Goal: Browse casually

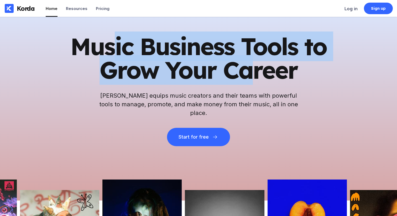
drag, startPoint x: 116, startPoint y: 47, endPoint x: 264, endPoint y: 76, distance: 151.4
click at [259, 76] on h1 "Music Business Tools to Grow Your Career" at bounding box center [198, 58] width 257 height 47
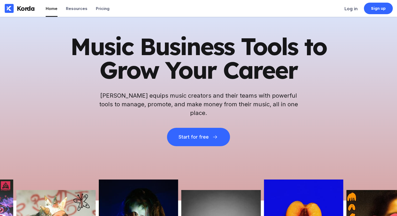
click at [288, 74] on h1 "Music Business Tools to Grow Your Career" at bounding box center [198, 58] width 257 height 47
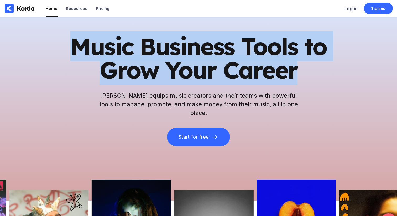
drag, startPoint x: 302, startPoint y: 74, endPoint x: 58, endPoint y: 49, distance: 245.9
click at [58, 49] on div "Music Business Tools to Grow Your Career Korda equips music creators and their …" at bounding box center [198, 109] width 397 height 184
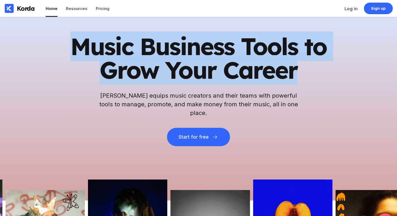
click at [53, 44] on div "Music Business Tools to Grow Your Career Korda equips music creators and their …" at bounding box center [198, 109] width 397 height 184
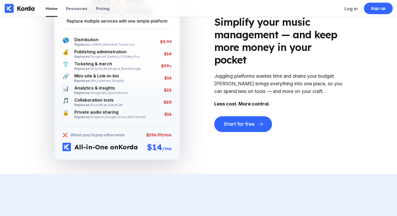
scroll to position [1098, 0]
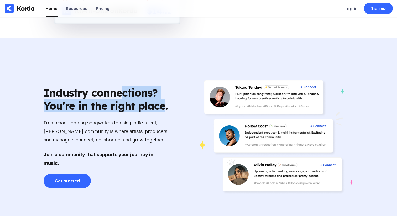
drag, startPoint x: 164, startPoint y: 111, endPoint x: 124, endPoint y: 102, distance: 41.2
click at [124, 102] on div "Industry connections? You're in the right place." at bounding box center [107, 99] width 126 height 26
click at [135, 105] on div "Industry connections? You're in the right place." at bounding box center [107, 99] width 126 height 26
drag, startPoint x: 165, startPoint y: 112, endPoint x: 76, endPoint y: 97, distance: 90.0
click at [76, 97] on div "Industry connections? You're in the right place." at bounding box center [107, 99] width 126 height 26
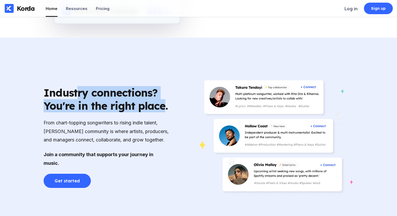
click at [156, 112] on div "Industry connections? You're in the right place." at bounding box center [107, 99] width 126 height 26
drag, startPoint x: 173, startPoint y: 115, endPoint x: 5, endPoint y: 94, distance: 168.8
click at [4, 94] on div "Industry connections? You're in the right place. From chart-topping songwriters…" at bounding box center [198, 137] width 397 height 199
click at [134, 107] on div "Industry connections? You're in the right place." at bounding box center [107, 99] width 126 height 26
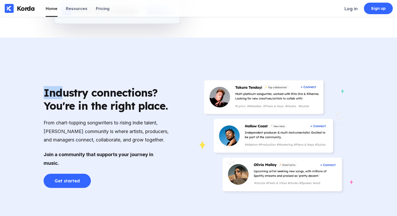
drag, startPoint x: 184, startPoint y: 112, endPoint x: 59, endPoint y: 92, distance: 126.8
click at [59, 92] on div "Industry connections? You're in the right place. From chart-topping songwriters…" at bounding box center [198, 137] width 331 height 199
drag, startPoint x: 142, startPoint y: 104, endPoint x: 149, endPoint y: 106, distance: 7.3
click at [142, 104] on div "Industry connections? You're in the right place." at bounding box center [107, 99] width 126 height 26
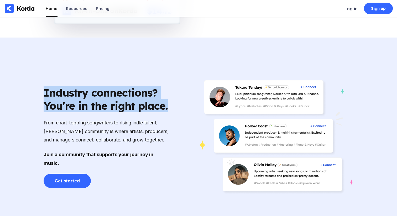
drag, startPoint x: 180, startPoint y: 113, endPoint x: 39, endPoint y: 96, distance: 142.0
click at [39, 96] on div "Industry connections? You're in the right place. From chart-topping songwriters…" at bounding box center [198, 137] width 331 height 199
drag, startPoint x: 49, startPoint y: 90, endPoint x: 165, endPoint y: 120, distance: 119.7
click at [165, 120] on div "Industry connections? You're in the right place. From chart-topping songwriters…" at bounding box center [107, 137] width 126 height 102
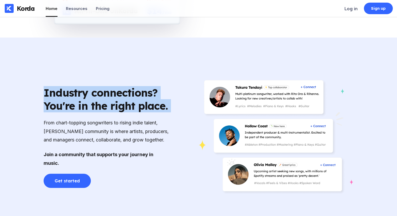
click at [176, 117] on div "Industry connections? You're in the right place. From chart-topping songwriters…" at bounding box center [198, 137] width 331 height 199
drag, startPoint x: 176, startPoint y: 113, endPoint x: 83, endPoint y: 99, distance: 94.3
click at [83, 99] on div "Industry connections? You're in the right place. From chart-topping songwriters…" at bounding box center [198, 137] width 331 height 199
click at [113, 106] on div "Industry connections? You're in the right place." at bounding box center [107, 99] width 126 height 26
drag, startPoint x: 109, startPoint y: 105, endPoint x: 158, endPoint y: 118, distance: 50.6
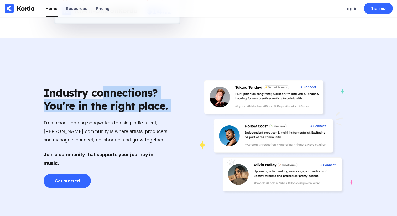
click at [158, 118] on div "Industry connections? You're in the right place. From chart-topping songwriters…" at bounding box center [107, 137] width 126 height 102
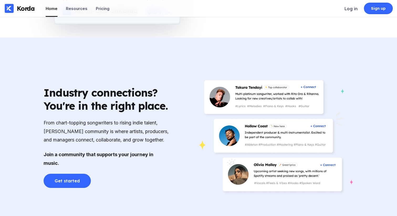
click at [157, 126] on div "From chart-topping songwriters to rising indie talent, [PERSON_NAME] community …" at bounding box center [107, 131] width 126 height 25
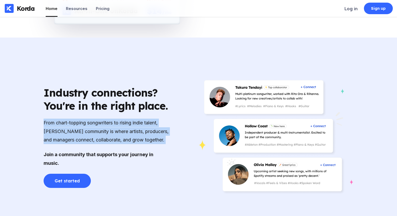
click at [157, 126] on div "From chart-topping songwriters to rising indie talent, [PERSON_NAME] community …" at bounding box center [107, 131] width 126 height 25
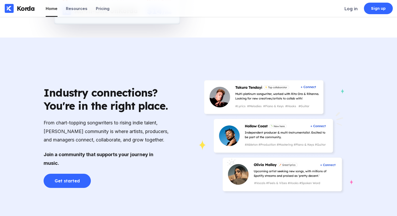
click at [151, 103] on div "Industry connections? You're in the right place." at bounding box center [107, 99] width 126 height 26
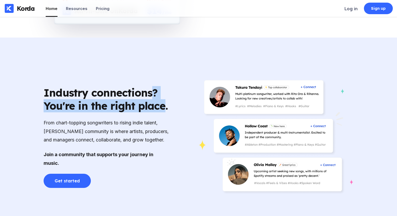
click at [151, 103] on div "Industry connections? You're in the right place." at bounding box center [107, 99] width 126 height 26
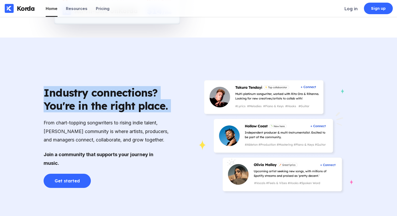
click at [151, 103] on div "Industry connections? You're in the right place." at bounding box center [107, 99] width 126 height 26
click at [142, 119] on div "Industry connections? You're in the right place. From chart-topping songwriters…" at bounding box center [107, 137] width 126 height 102
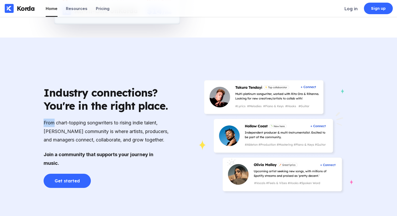
click at [142, 119] on div "Industry connections? You're in the right place. From chart-topping songwriters…" at bounding box center [107, 137] width 126 height 102
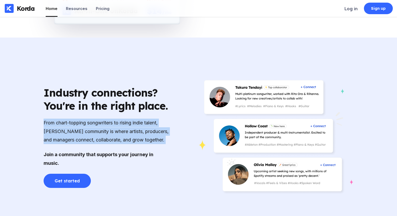
click at [142, 119] on div "Industry connections? You're in the right place. From chart-topping songwriters…" at bounding box center [107, 137] width 126 height 102
click at [146, 128] on div "From chart-topping songwriters to rising indie talent, [PERSON_NAME] community …" at bounding box center [107, 131] width 126 height 25
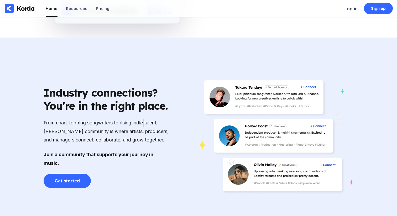
click at [146, 128] on div "From chart-topping songwriters to rising indie talent, [PERSON_NAME] community …" at bounding box center [107, 131] width 126 height 25
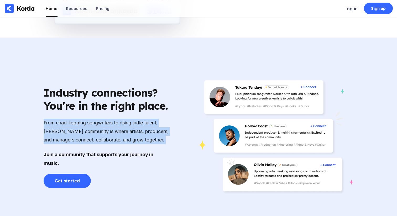
click at [146, 128] on div "From chart-topping songwriters to rising indie talent, [PERSON_NAME] community …" at bounding box center [107, 131] width 126 height 25
click at [157, 140] on div "From chart-topping songwriters to rising indie talent, [PERSON_NAME] community …" at bounding box center [107, 131] width 126 height 25
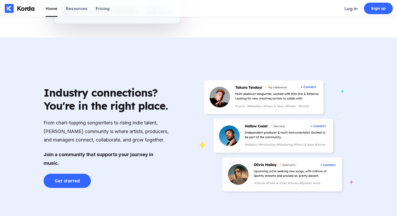
click at [165, 152] on div "Industry connections? You're in the right place. From chart-topping songwriters…" at bounding box center [107, 137] width 126 height 102
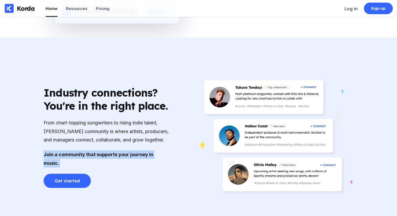
click at [165, 152] on div "Industry connections? You're in the right place. From chart-topping songwriters…" at bounding box center [107, 137] width 126 height 102
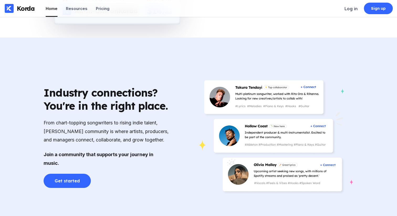
click at [155, 139] on div "From chart-topping songwriters to rising indie talent, [PERSON_NAME] community …" at bounding box center [107, 131] width 126 height 25
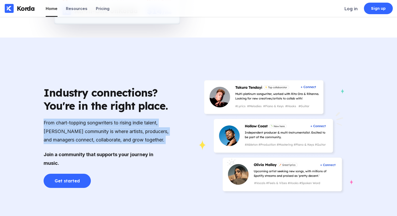
click at [155, 139] on div "From chart-topping songwriters to rising indie talent, [PERSON_NAME] community …" at bounding box center [107, 131] width 126 height 25
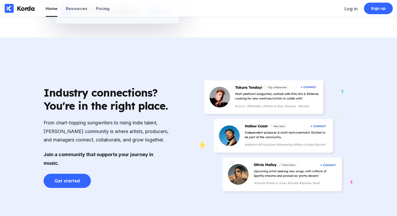
click at [142, 105] on div "Industry connections? You're in the right place." at bounding box center [107, 99] width 126 height 26
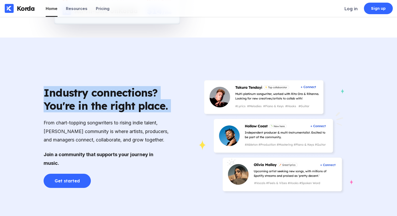
click at [142, 105] on div "Industry connections? You're in the right place." at bounding box center [107, 99] width 126 height 26
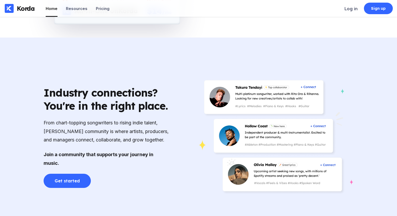
click at [148, 129] on div "From chart-topping songwriters to rising indie talent, [PERSON_NAME] community …" at bounding box center [107, 131] width 126 height 25
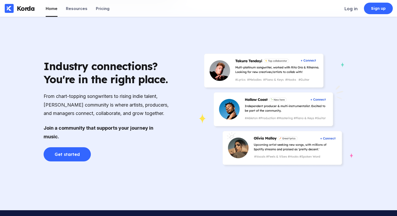
scroll to position [1092, 0]
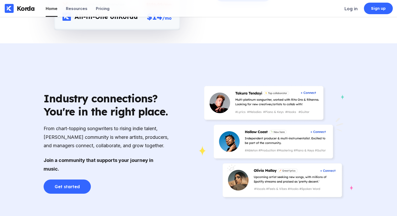
click at [95, 105] on div "Industry connections? You're in the right place." at bounding box center [107, 105] width 126 height 26
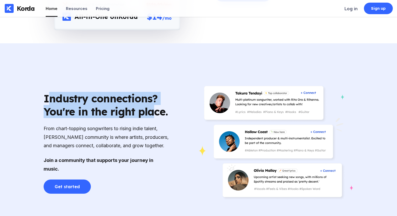
drag, startPoint x: 47, startPoint y: 100, endPoint x: 154, endPoint y: 119, distance: 108.8
click at [153, 118] on div "Industry connections? You're in the right place." at bounding box center [107, 105] width 126 height 26
click at [154, 118] on div "Industry connections? You're in the right place." at bounding box center [107, 105] width 126 height 26
drag, startPoint x: 176, startPoint y: 121, endPoint x: 47, endPoint y: 103, distance: 129.8
click at [47, 103] on div "Industry connections? You're in the right place. From chart-topping songwriters…" at bounding box center [198, 142] width 331 height 199
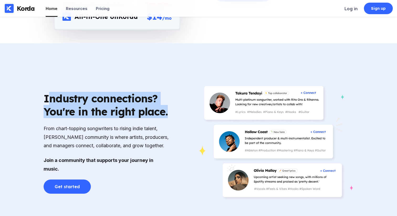
click at [47, 103] on div "Industry connections? You're in the right place." at bounding box center [107, 105] width 126 height 26
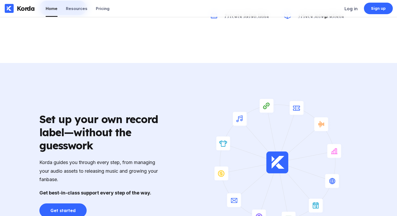
scroll to position [672, 0]
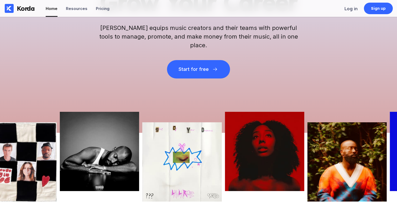
scroll to position [0, 0]
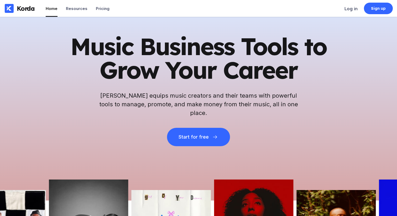
click at [109, 54] on h1 "Music Business Tools to Grow Your Career" at bounding box center [198, 58] width 257 height 47
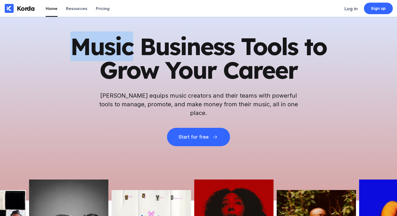
drag, startPoint x: 74, startPoint y: 51, endPoint x: 142, endPoint y: 55, distance: 67.3
click at [135, 55] on h1 "Music Business Tools to Grow Your Career" at bounding box center [198, 58] width 257 height 47
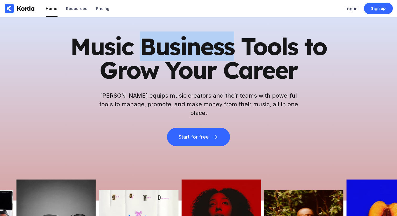
drag, startPoint x: 146, startPoint y: 53, endPoint x: 263, endPoint y: 46, distance: 117.6
click at [233, 53] on h1 "Music Business Tools to Grow Your Career" at bounding box center [198, 58] width 257 height 47
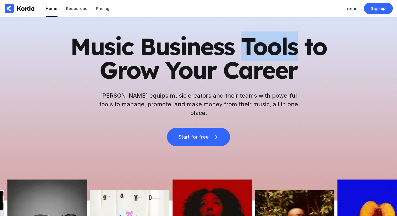
drag, startPoint x: 247, startPoint y: 50, endPoint x: 296, endPoint y: 56, distance: 48.9
click at [296, 56] on h1 "Music Business Tools to Grow Your Career" at bounding box center [198, 58] width 257 height 47
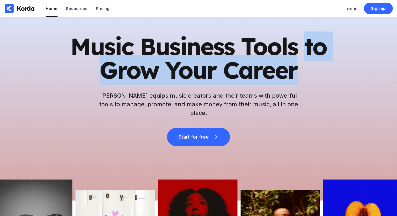
drag, startPoint x: 309, startPoint y: 53, endPoint x: 314, endPoint y: 71, distance: 18.8
click at [314, 71] on h1 "Music Business Tools to Grow Your Career" at bounding box center [198, 58] width 257 height 47
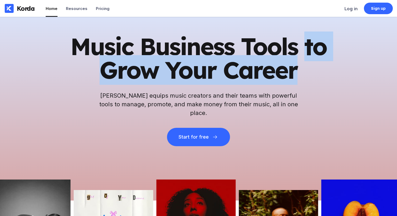
click at [313, 71] on h1 "Music Business Tools to Grow Your Career" at bounding box center [198, 58] width 257 height 47
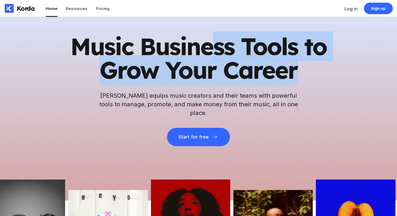
drag, startPoint x: 308, startPoint y: 70, endPoint x: 203, endPoint y: 37, distance: 110.1
click at [207, 36] on h1 "Music Business Tools to Grow Your Career" at bounding box center [198, 58] width 257 height 47
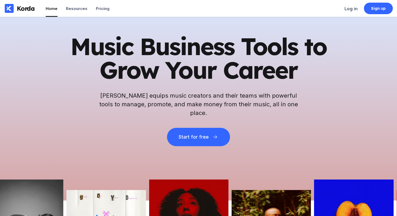
drag, startPoint x: 203, startPoint y: 37, endPoint x: 193, endPoint y: 30, distance: 11.3
click at [195, 32] on div "Music Business Tools to Grow Your Career Korda equips music creators and their …" at bounding box center [198, 109] width 397 height 184
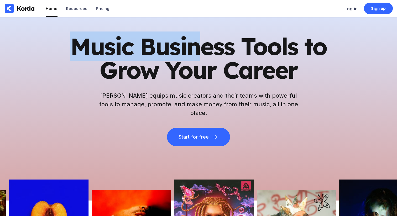
drag, startPoint x: 179, startPoint y: 43, endPoint x: 179, endPoint y: 36, distance: 6.8
click at [179, 42] on h1 "Music Business Tools to Grow Your Career" at bounding box center [198, 58] width 257 height 47
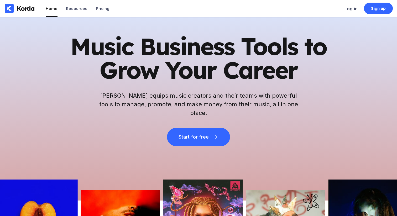
click at [176, 56] on h1 "Music Business Tools to Grow Your Career" at bounding box center [198, 58] width 257 height 47
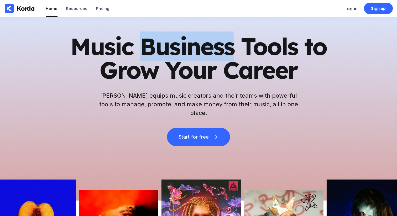
click at [176, 56] on h1 "Music Business Tools to Grow Your Career" at bounding box center [198, 58] width 257 height 47
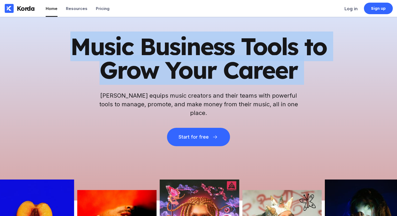
click at [176, 56] on h1 "Music Business Tools to Grow Your Career" at bounding box center [198, 58] width 257 height 47
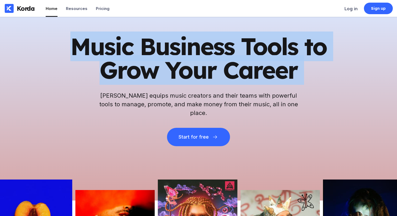
click at [281, 81] on h1 "Music Business Tools to Grow Your Career" at bounding box center [198, 58] width 257 height 47
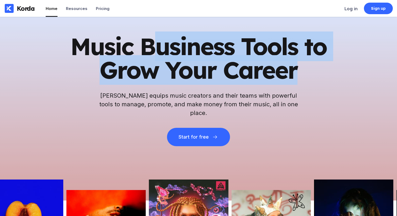
drag, startPoint x: 292, startPoint y: 78, endPoint x: 150, endPoint y: 54, distance: 143.4
click at [150, 54] on h1 "Music Business Tools to Grow Your Career" at bounding box center [198, 58] width 257 height 47
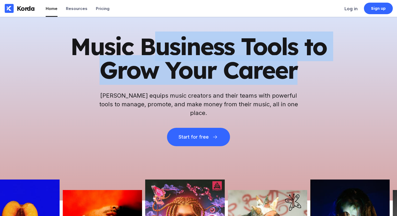
click at [151, 54] on h1 "Music Business Tools to Grow Your Career" at bounding box center [198, 58] width 257 height 47
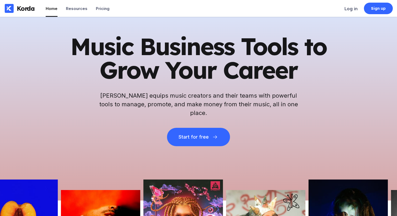
click at [318, 28] on div "Music Business Tools to Grow Your Career Korda equips music creators and their …" at bounding box center [198, 109] width 397 height 184
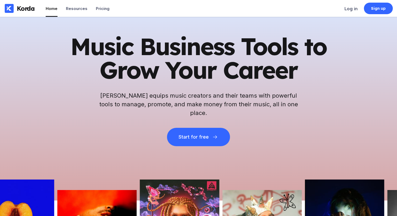
click at [311, 52] on h1 "Music Business Tools to Grow Your Career" at bounding box center [198, 58] width 257 height 47
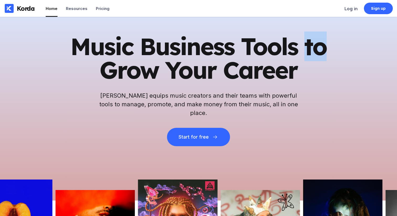
click at [311, 52] on h1 "Music Business Tools to Grow Your Career" at bounding box center [198, 58] width 257 height 47
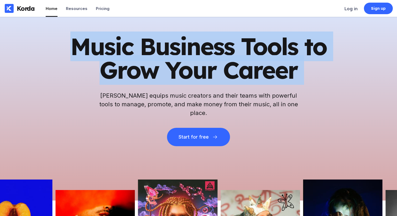
click at [311, 52] on h1 "Music Business Tools to Grow Your Career" at bounding box center [198, 58] width 257 height 47
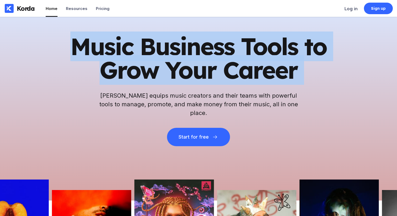
drag, startPoint x: 289, startPoint y: 59, endPoint x: 283, endPoint y: 61, distance: 6.2
click at [283, 61] on h1 "Music Business Tools to Grow Your Career" at bounding box center [198, 58] width 257 height 47
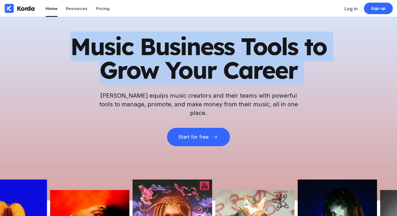
click at [277, 61] on h1 "Music Business Tools to Grow Your Career" at bounding box center [198, 58] width 257 height 47
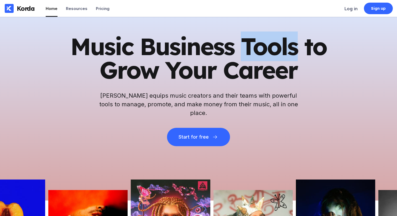
click at [277, 61] on h1 "Music Business Tools to Grow Your Career" at bounding box center [198, 58] width 257 height 47
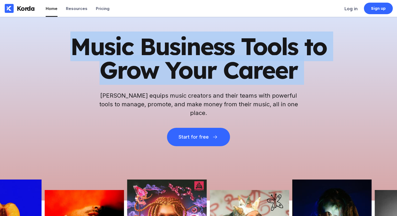
click at [277, 61] on h1 "Music Business Tools to Grow Your Career" at bounding box center [198, 58] width 257 height 47
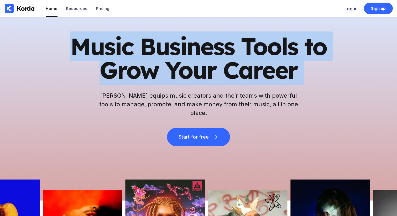
click at [285, 81] on h1 "Music Business Tools to Grow Your Career" at bounding box center [198, 58] width 257 height 47
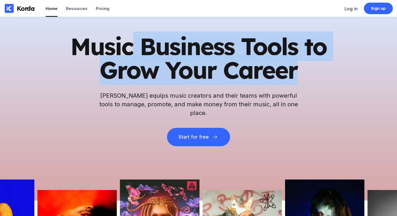
drag, startPoint x: 294, startPoint y: 81, endPoint x: 134, endPoint y: 51, distance: 162.6
click at [134, 51] on h1 "Music Business Tools to Grow Your Career" at bounding box center [198, 58] width 257 height 47
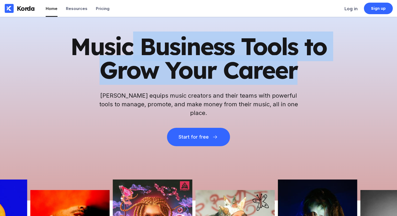
click at [134, 51] on h1 "Music Business Tools to Grow Your Career" at bounding box center [198, 58] width 257 height 47
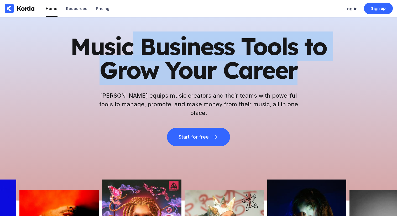
drag, startPoint x: 134, startPoint y: 51, endPoint x: 256, endPoint y: 69, distance: 123.2
click at [254, 69] on h1 "Music Business Tools to Grow Your Career" at bounding box center [198, 58] width 257 height 47
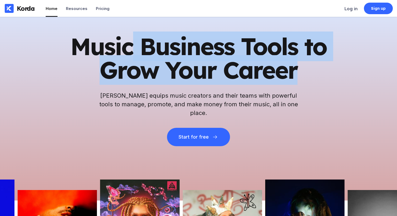
click at [256, 69] on h1 "Music Business Tools to Grow Your Career" at bounding box center [198, 58] width 257 height 47
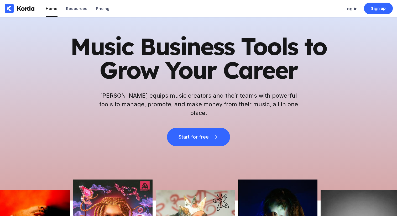
click at [180, 41] on h1 "Music Business Tools to Grow Your Career" at bounding box center [198, 58] width 257 height 47
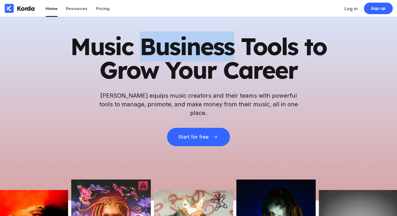
click at [180, 41] on h1 "Music Business Tools to Grow Your Career" at bounding box center [198, 58] width 257 height 47
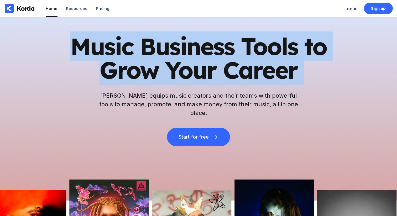
click at [180, 41] on h1 "Music Business Tools to Grow Your Career" at bounding box center [198, 58] width 257 height 47
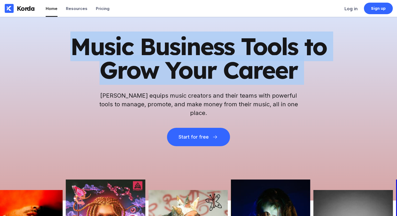
click at [210, 66] on h1 "Music Business Tools to Grow Your Career" at bounding box center [198, 58] width 257 height 47
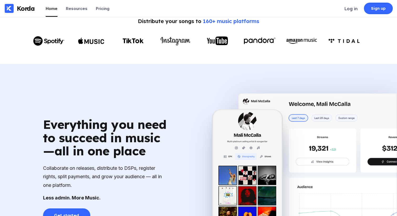
scroll to position [286, 0]
